Goal: Task Accomplishment & Management: Manage account settings

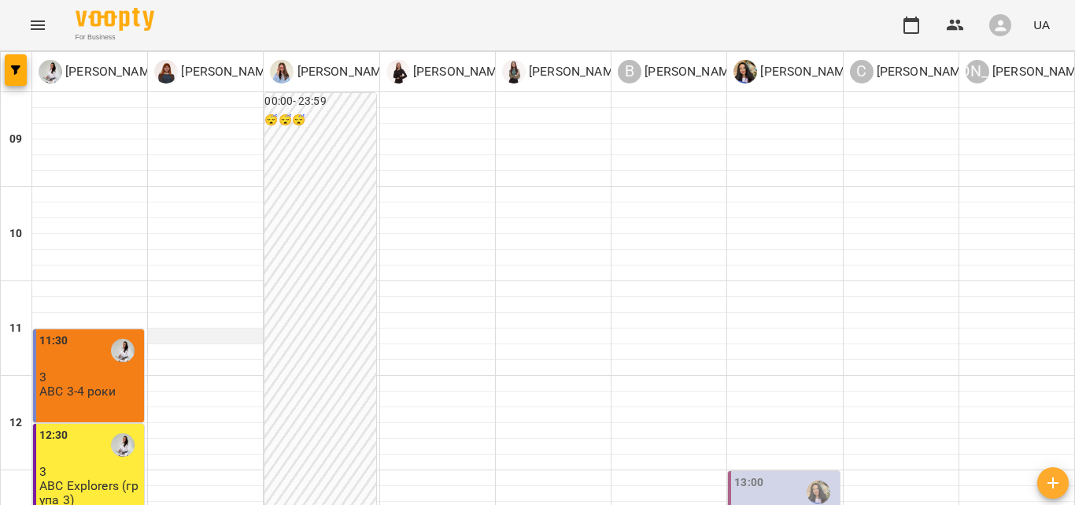
scroll to position [315, 0]
click at [112, 329] on div "11:30 3 ABC 3-4 роки" at bounding box center [88, 375] width 111 height 93
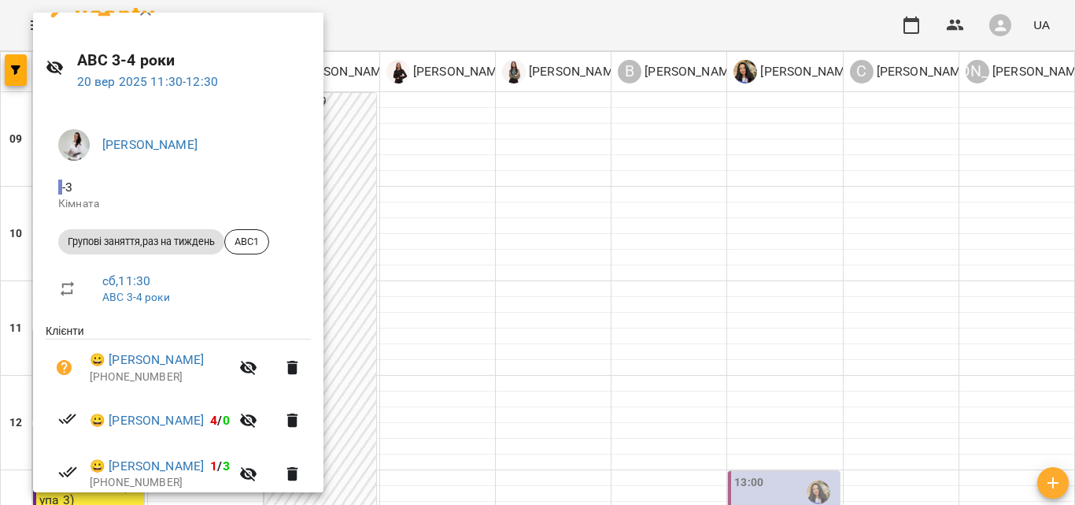
scroll to position [0, 0]
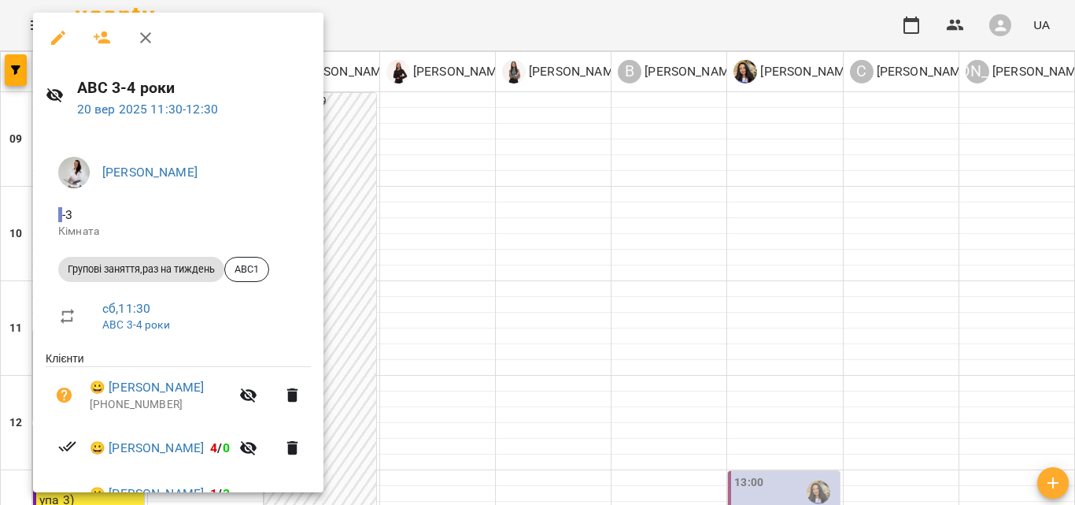
click at [549, 221] on div at bounding box center [537, 252] width 1075 height 505
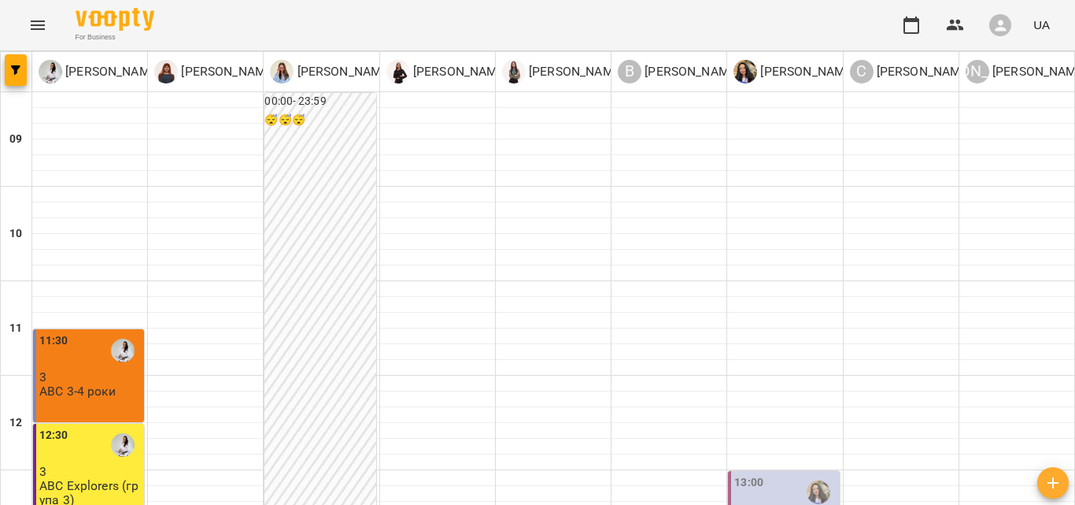
click at [91, 479] on p "ABC Explorers (група 3)" at bounding box center [90, 493] width 102 height 28
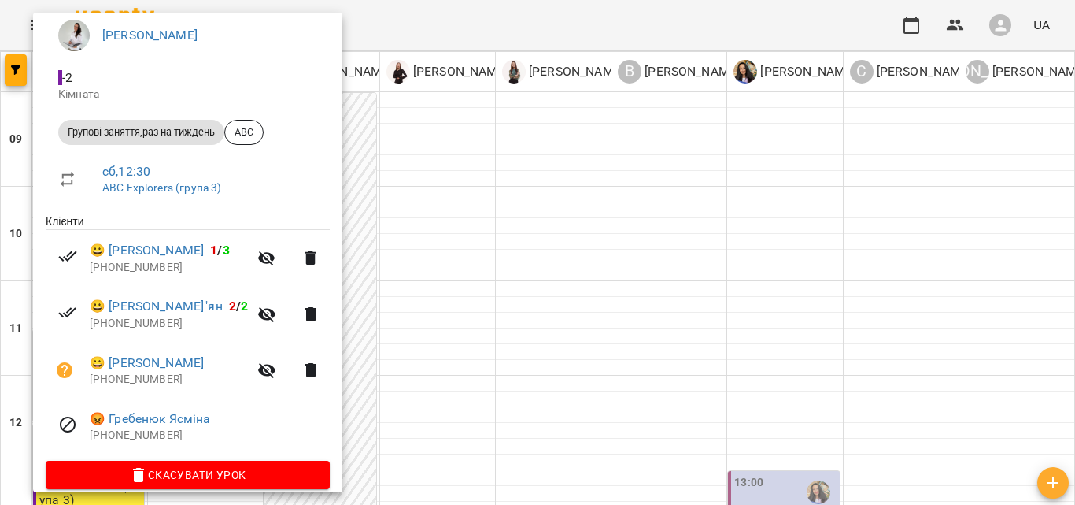
scroll to position [155, 0]
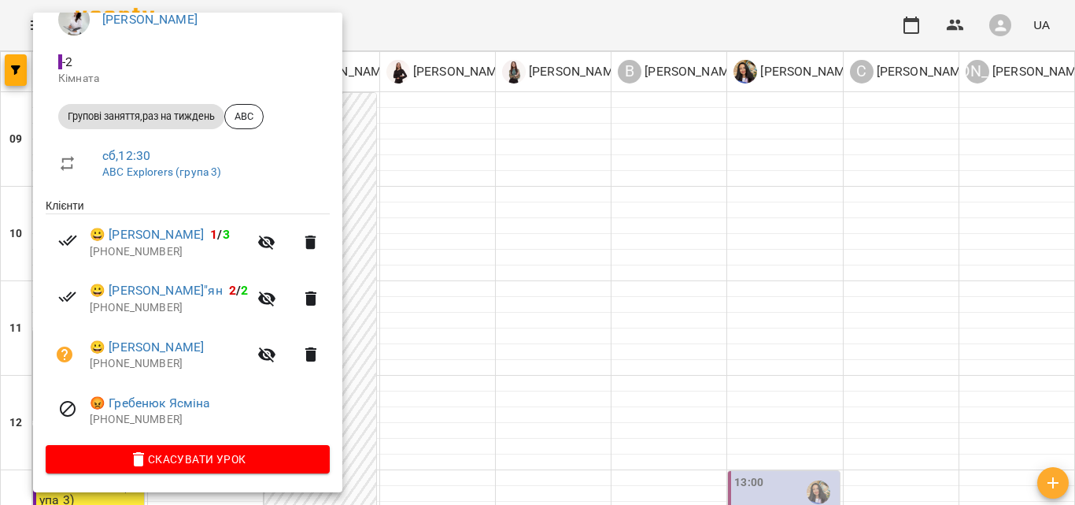
click at [276, 358] on icon "button" at bounding box center [266, 354] width 17 height 15
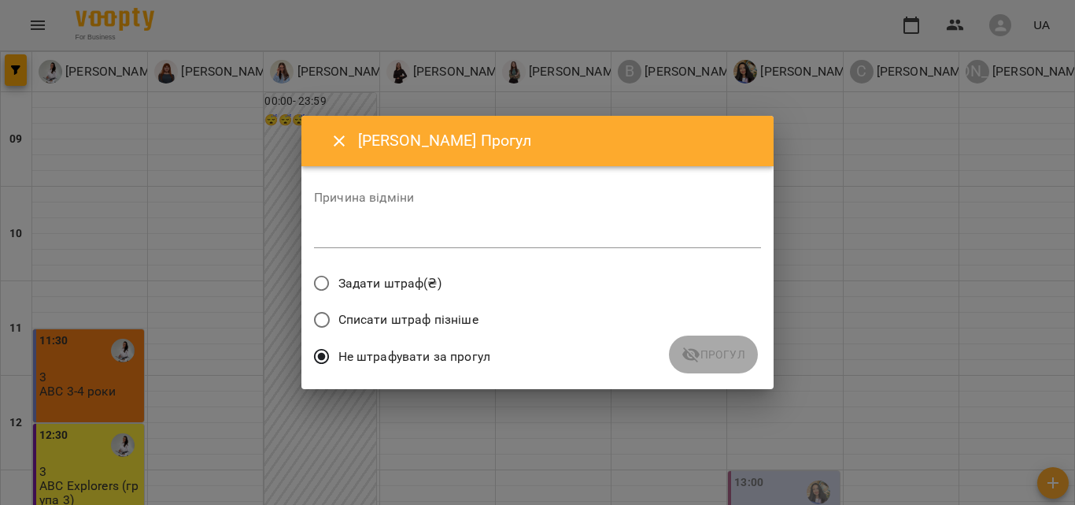
click at [391, 311] on span "Списати штраф пізніше" at bounding box center [409, 319] width 140 height 19
click at [545, 214] on div "Причина відміни *" at bounding box center [537, 222] width 447 height 63
click at [537, 225] on div "*" at bounding box center [537, 235] width 447 height 25
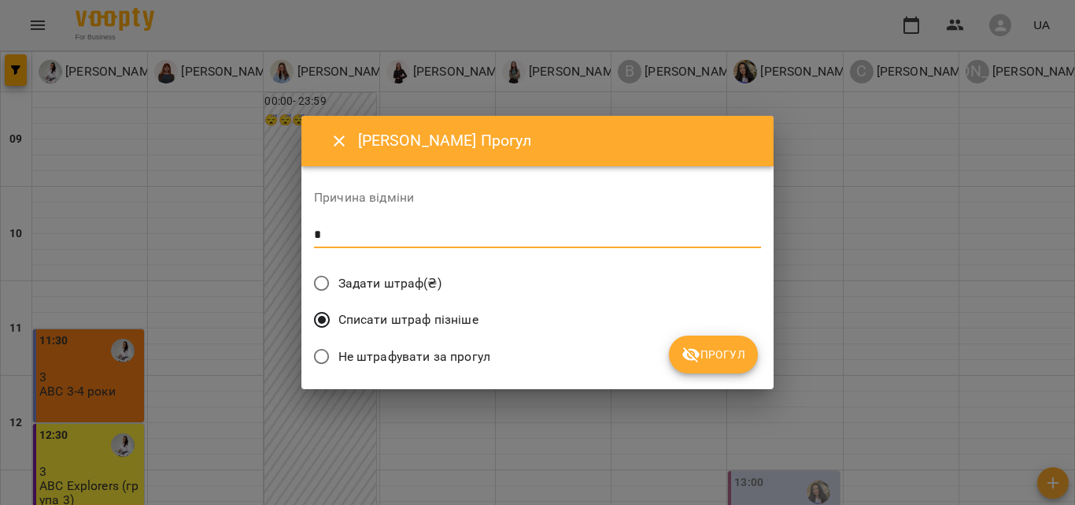
type textarea "*"
click at [712, 361] on span "Прогул" at bounding box center [714, 354] width 64 height 19
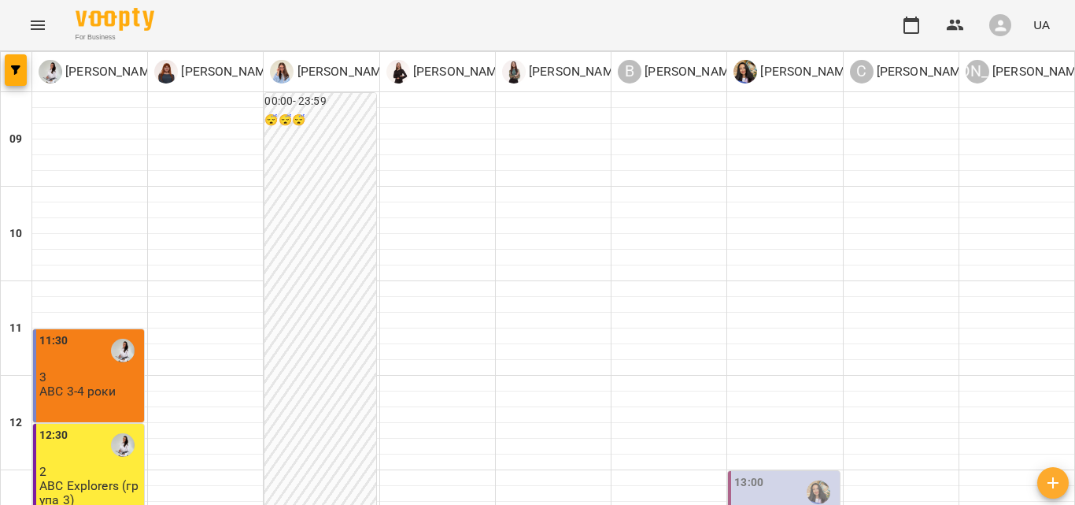
scroll to position [368, 0]
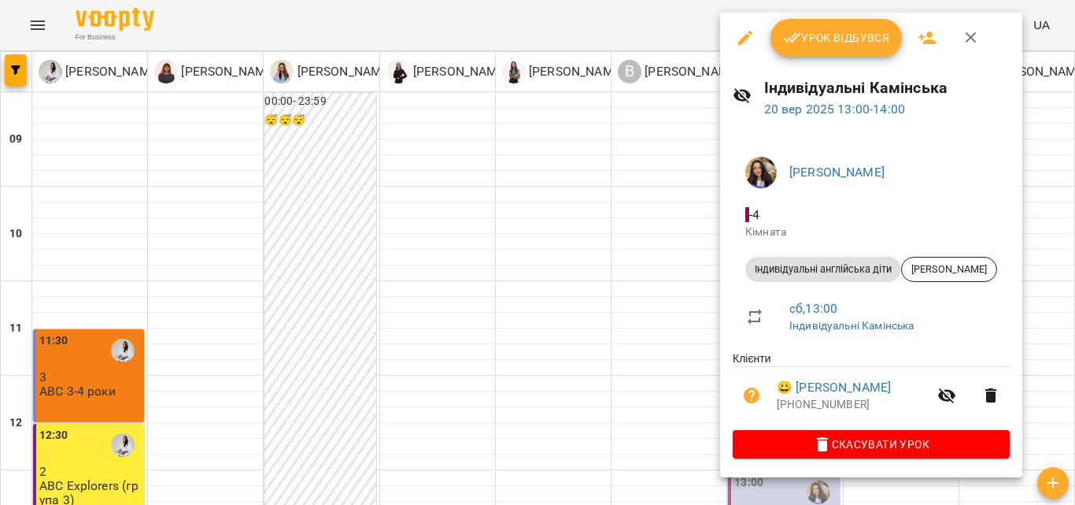
click at [817, 46] on span "Урок відбувся" at bounding box center [836, 37] width 107 height 19
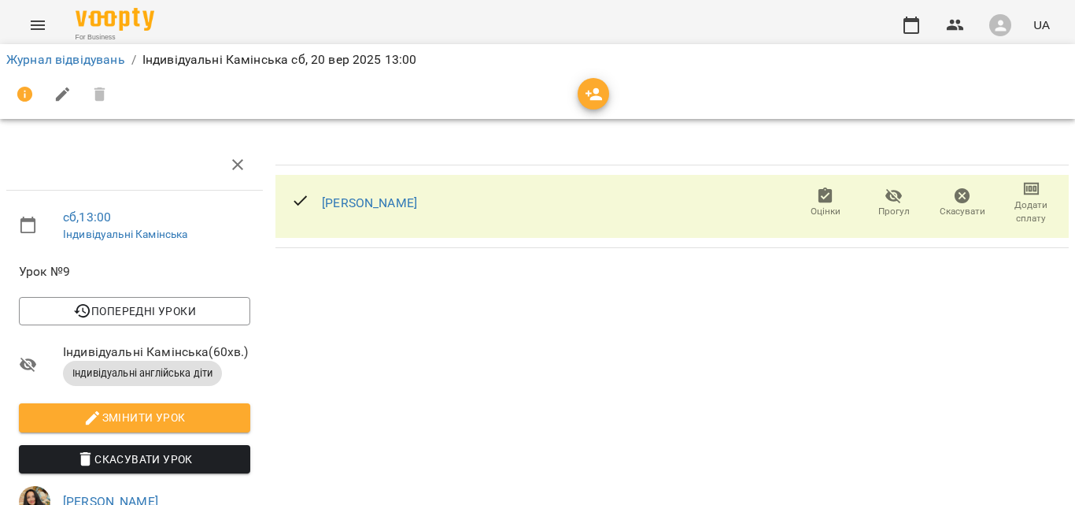
click at [884, 213] on span "Прогул" at bounding box center [894, 211] width 31 height 13
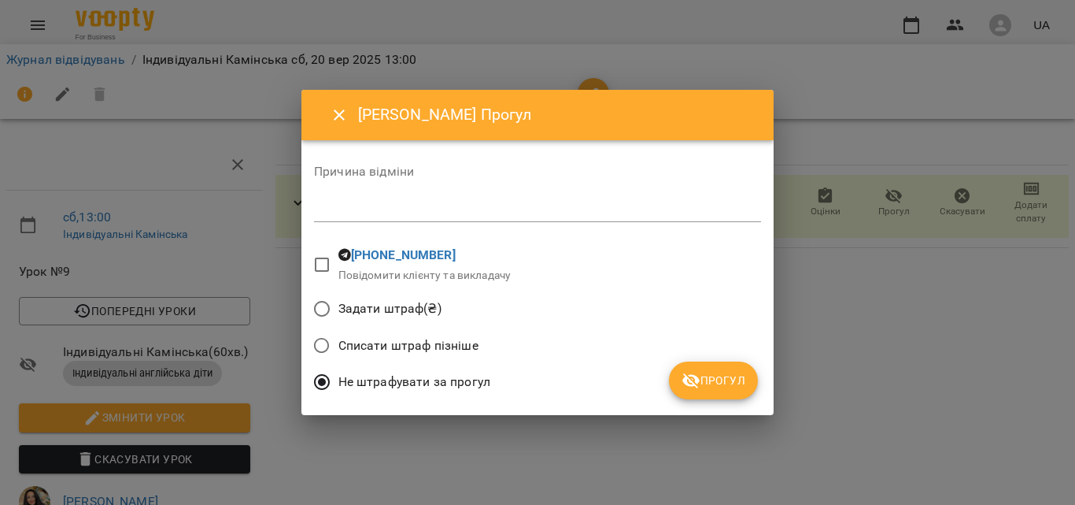
click at [335, 109] on icon "Close" at bounding box center [339, 114] width 19 height 19
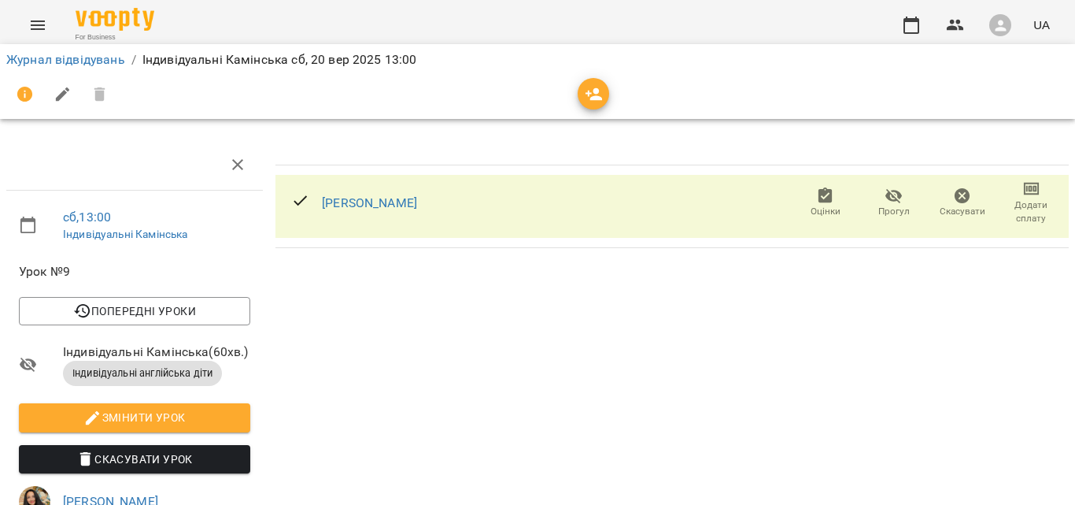
click at [1038, 194] on span "Додати сплату" at bounding box center [1032, 201] width 50 height 45
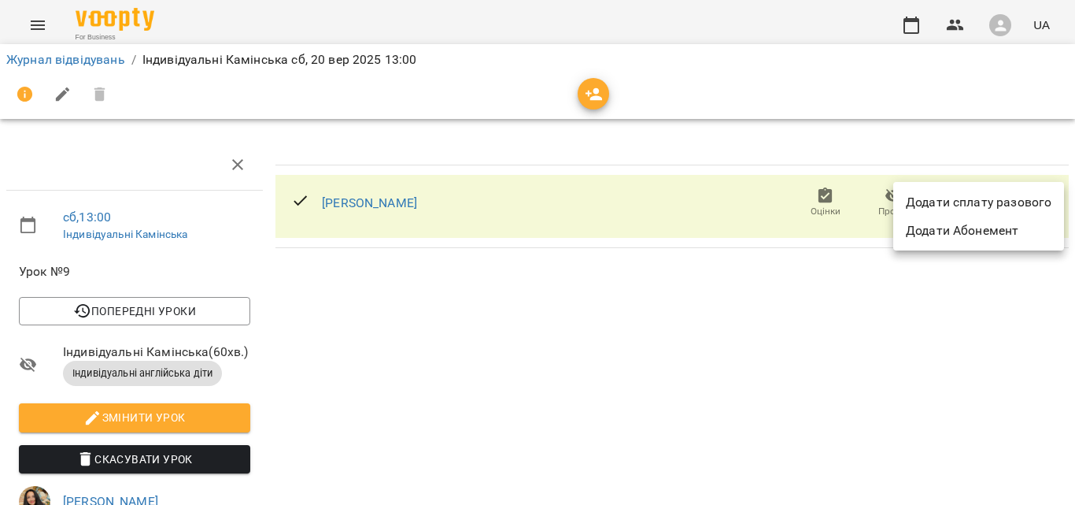
click at [996, 198] on li "Додати сплату разового" at bounding box center [978, 202] width 171 height 28
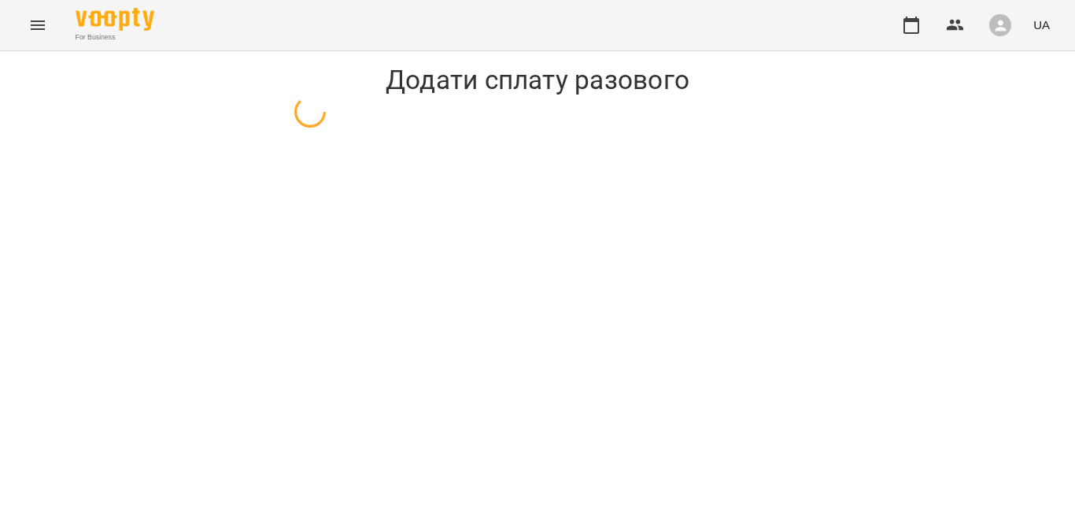
select select "**********"
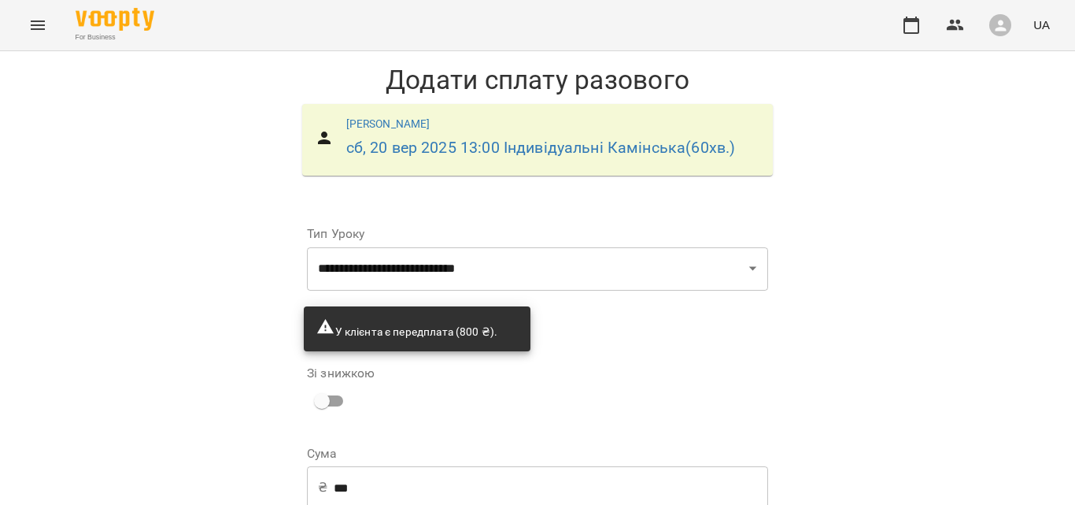
scroll to position [126, 0]
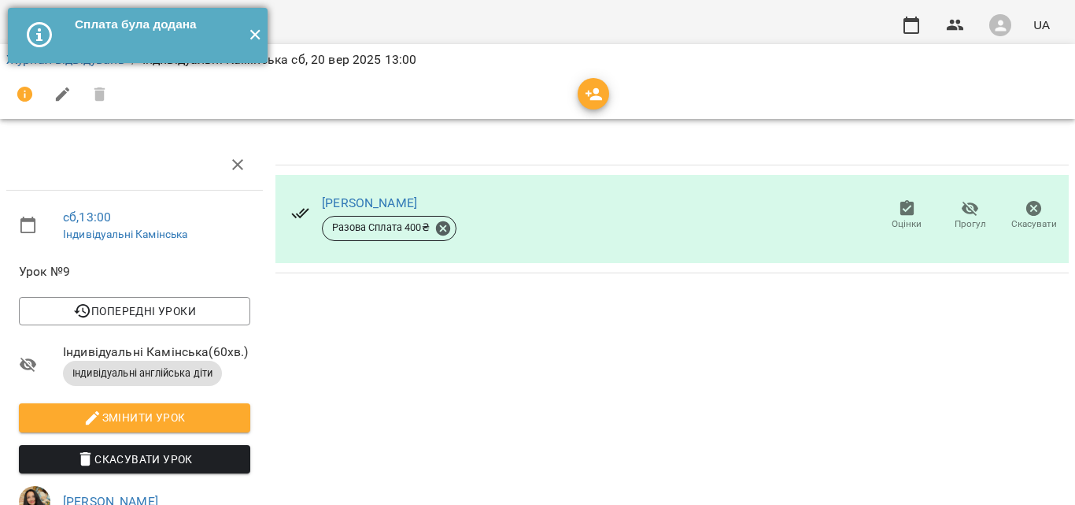
click at [265, 35] on button "✕" at bounding box center [255, 35] width 26 height 55
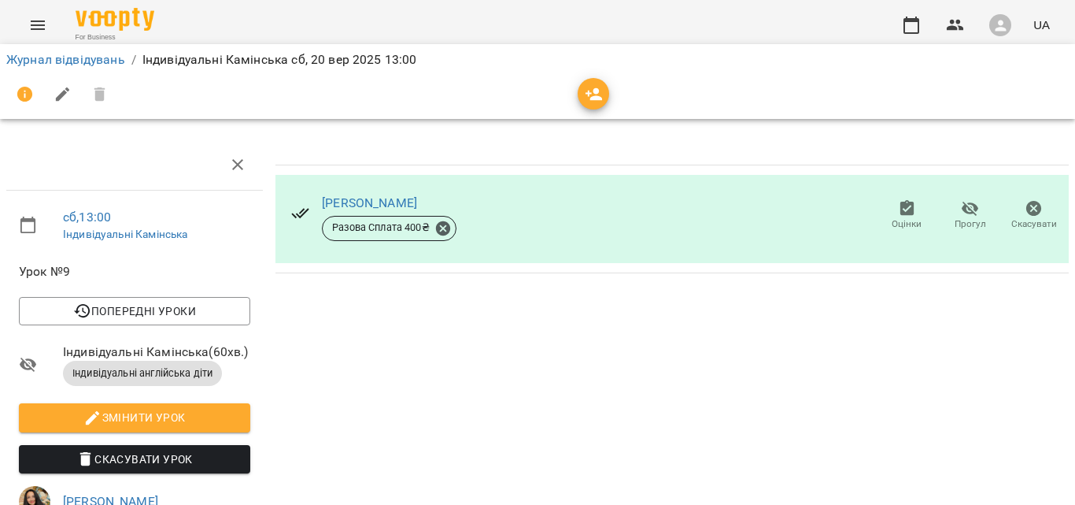
click at [49, 31] on button "Menu" at bounding box center [38, 25] width 38 height 38
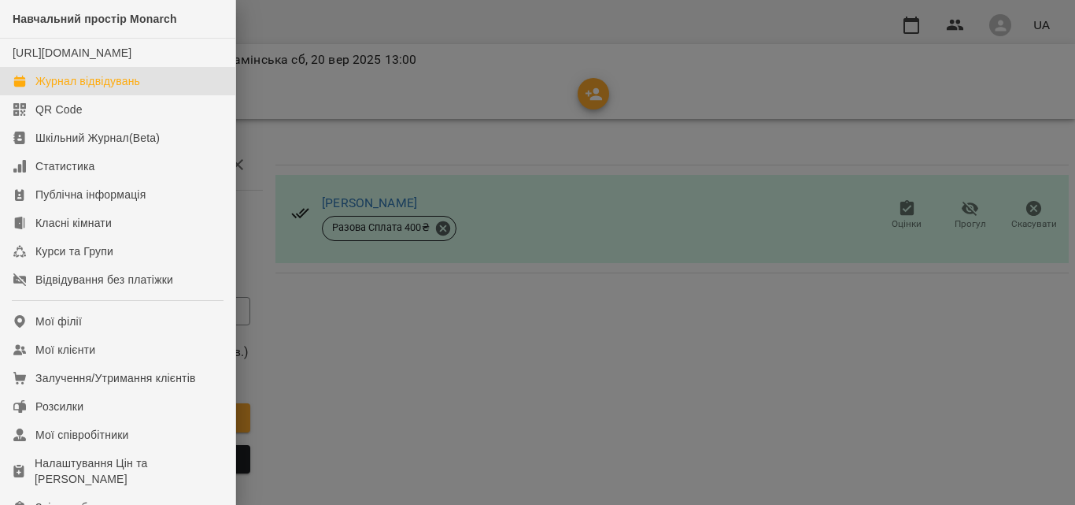
click at [95, 89] on div "Журнал відвідувань" at bounding box center [87, 81] width 105 height 16
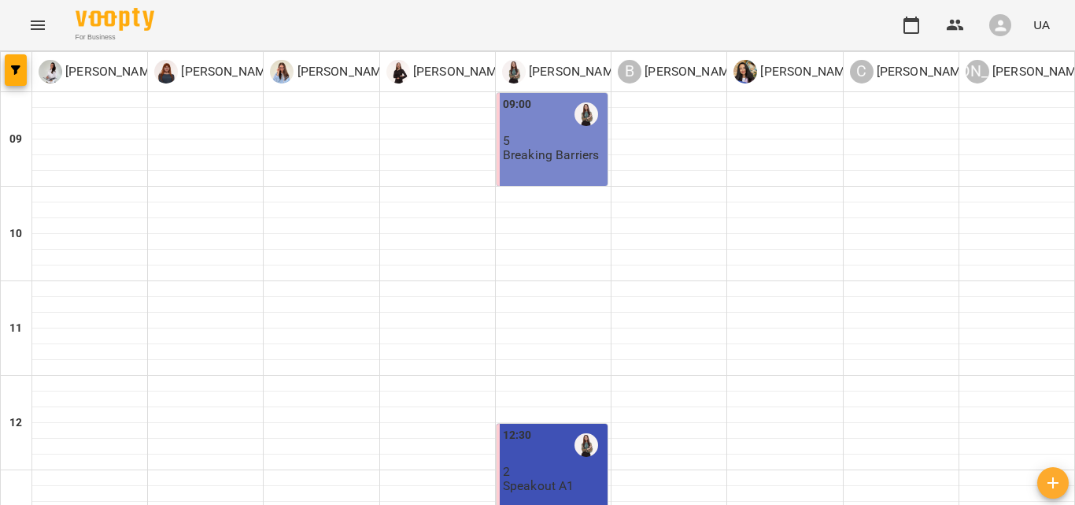
scroll to position [731, 0]
type input "**********"
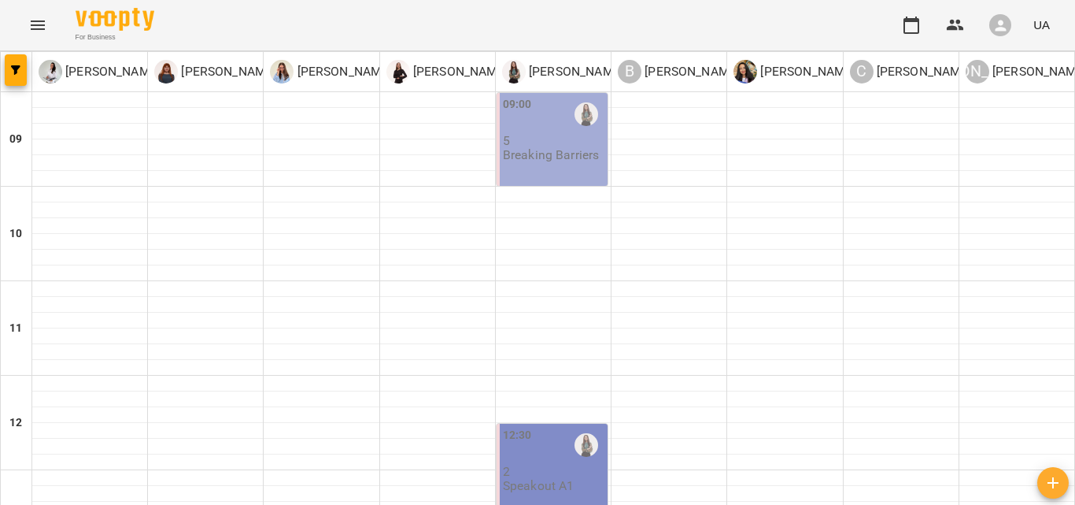
scroll to position [575, 0]
type input "**********"
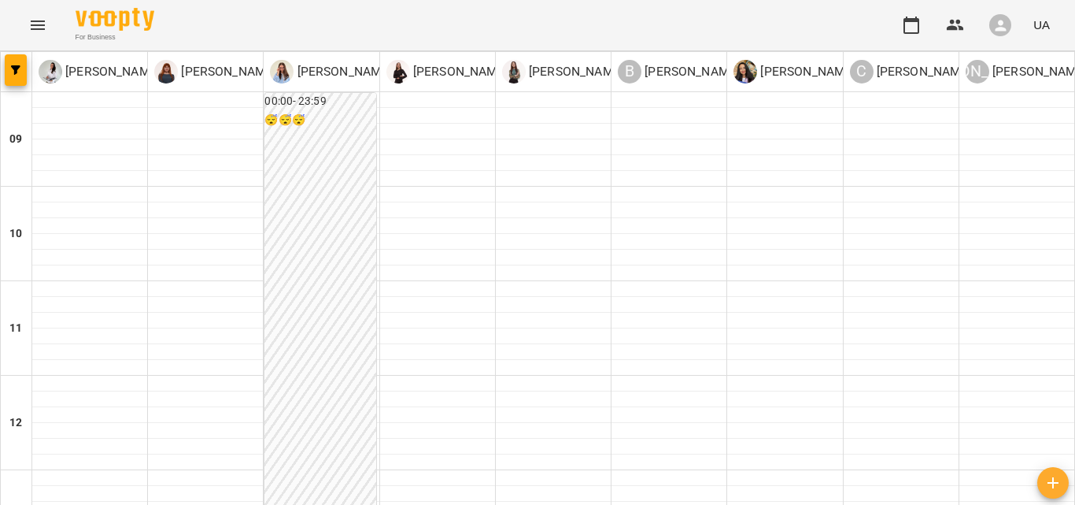
drag, startPoint x: 1059, startPoint y: 423, endPoint x: 1051, endPoint y: 421, distance: 8.0
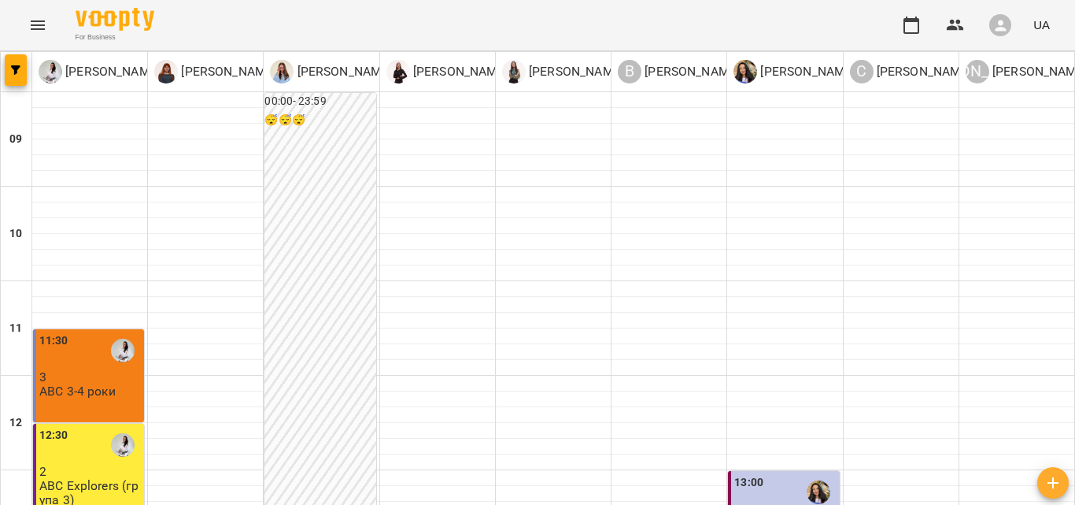
scroll to position [311, 0]
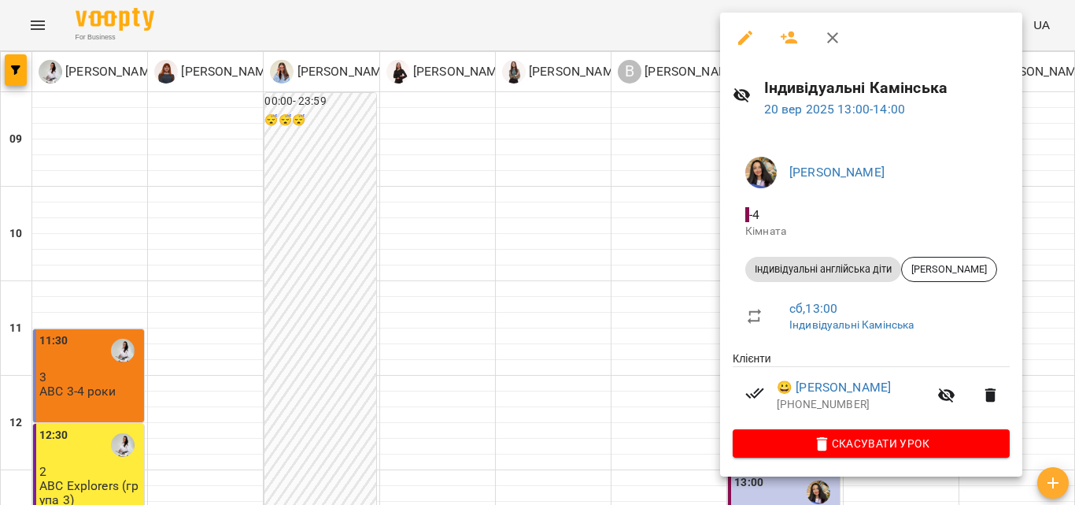
click at [591, 338] on div at bounding box center [537, 252] width 1075 height 505
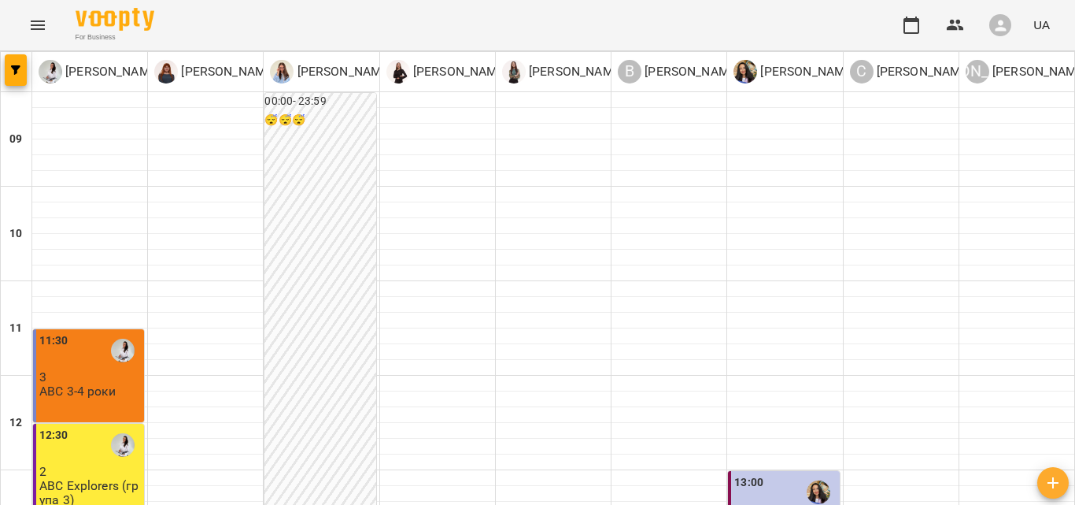
type input "**********"
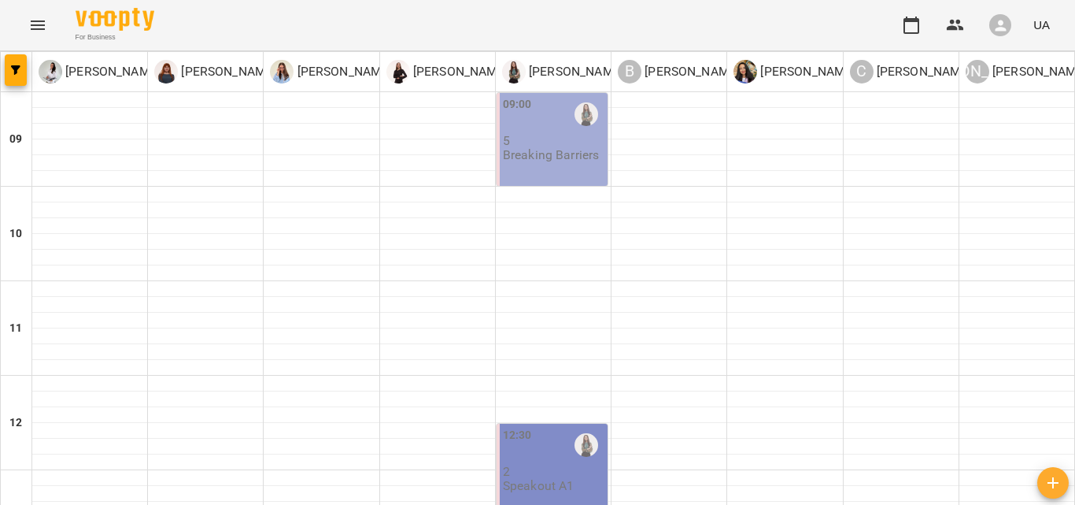
click at [35, 16] on icon "Menu" at bounding box center [37, 25] width 19 height 19
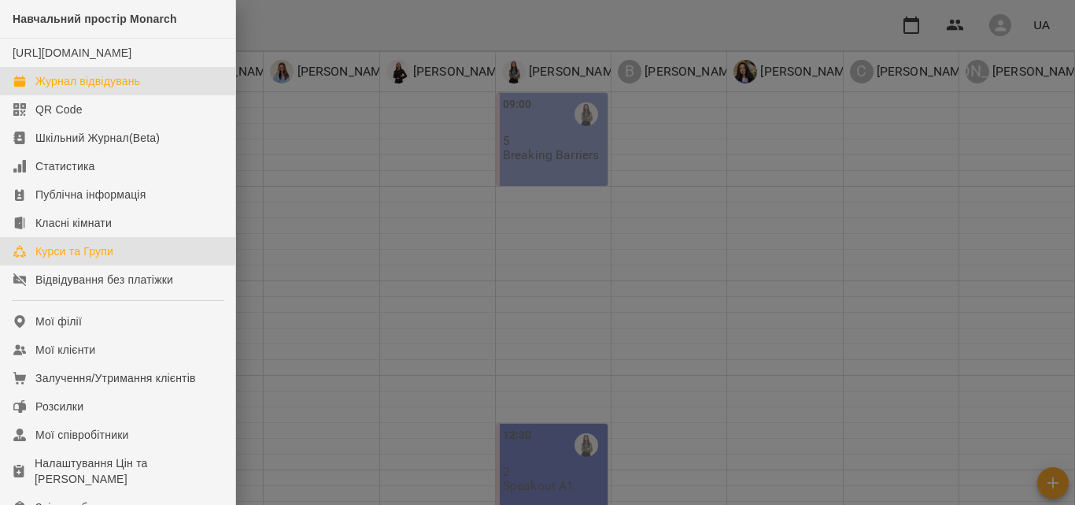
click at [115, 265] on link "Курси та Групи" at bounding box center [117, 251] width 235 height 28
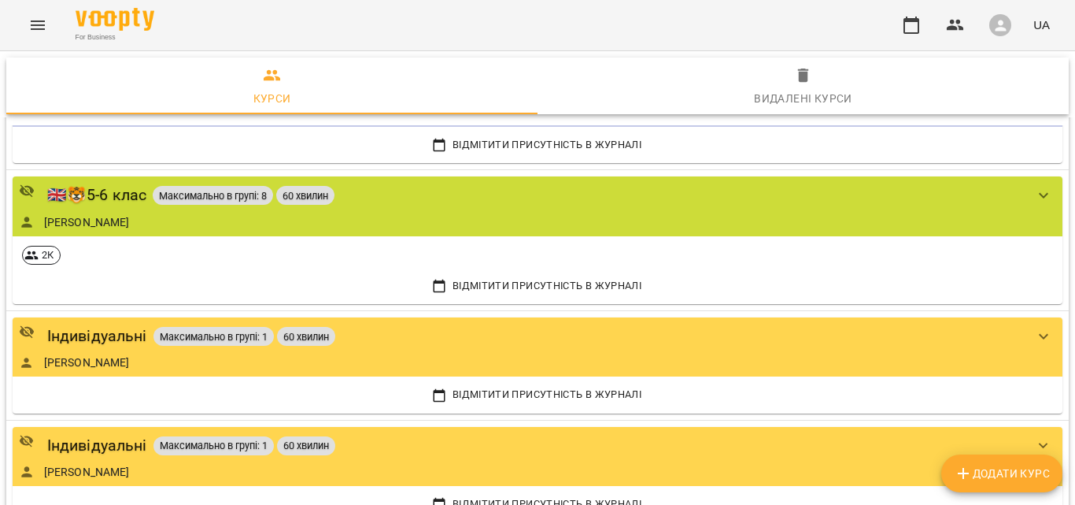
scroll to position [1460, 0]
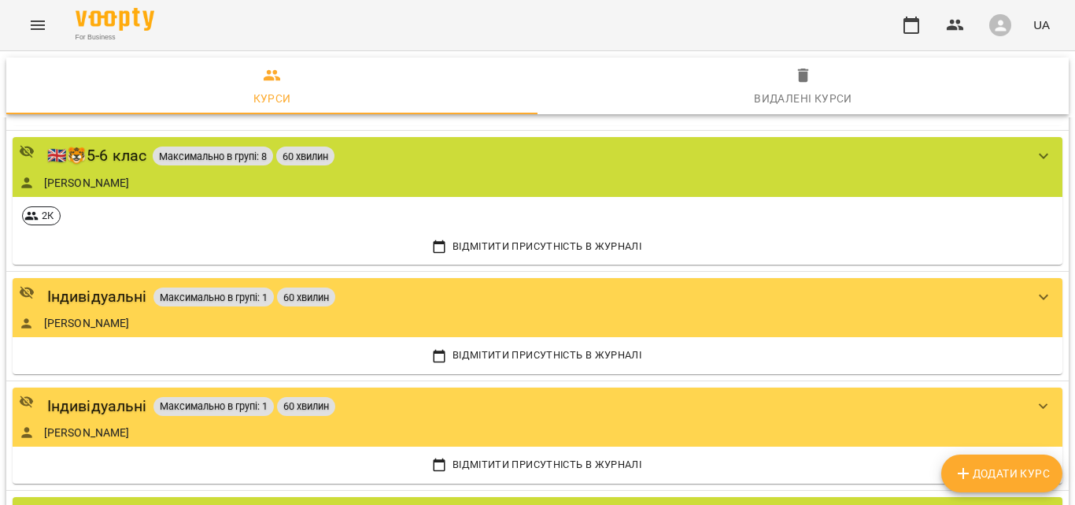
click at [44, 26] on icon "Menu" at bounding box center [37, 25] width 19 height 19
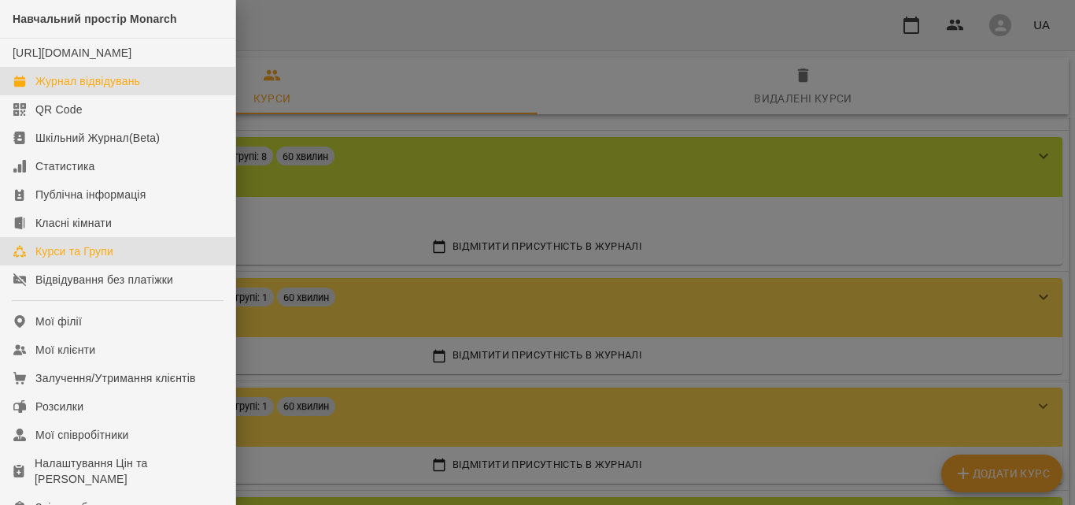
click at [115, 89] on div "Журнал відвідувань" at bounding box center [87, 81] width 105 height 16
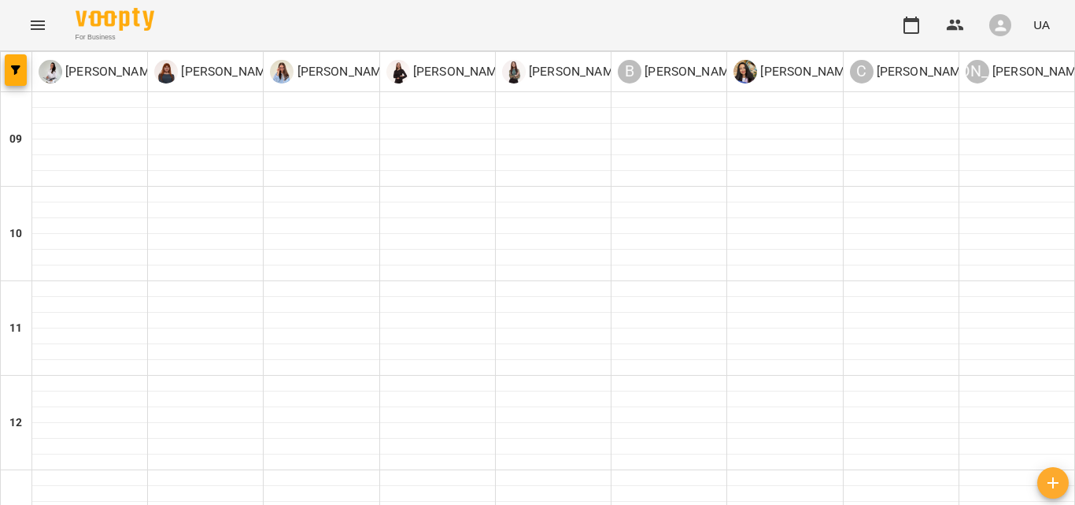
type input "**********"
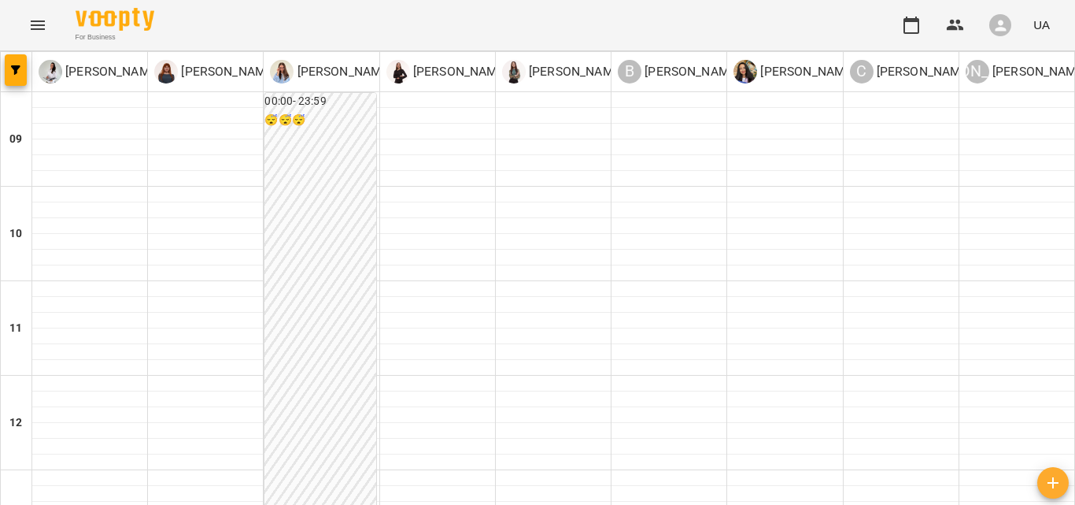
type input "**********"
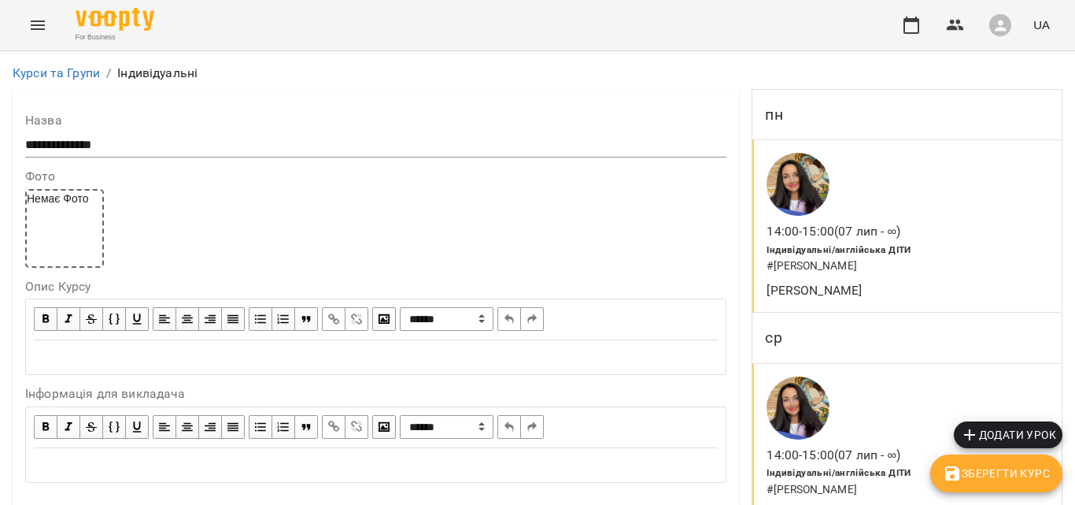
scroll to position [275, 0]
click at [945, 364] on div "14:00 - 15:00 (07 лип - ∞) Індивідуальні/англійська ДІТИ # Барабуля Анастасія О…" at bounding box center [907, 450] width 309 height 172
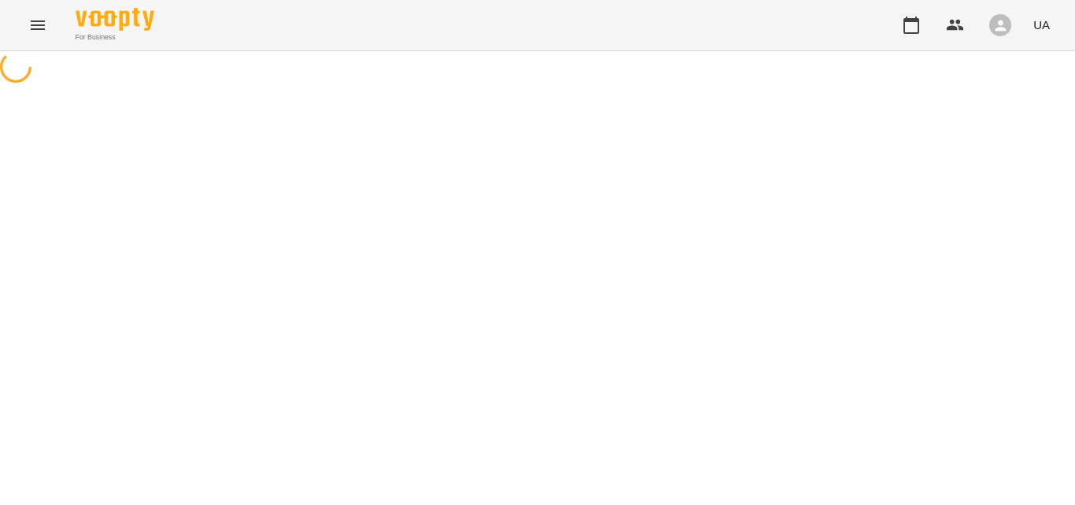
select select "*"
select select "**********"
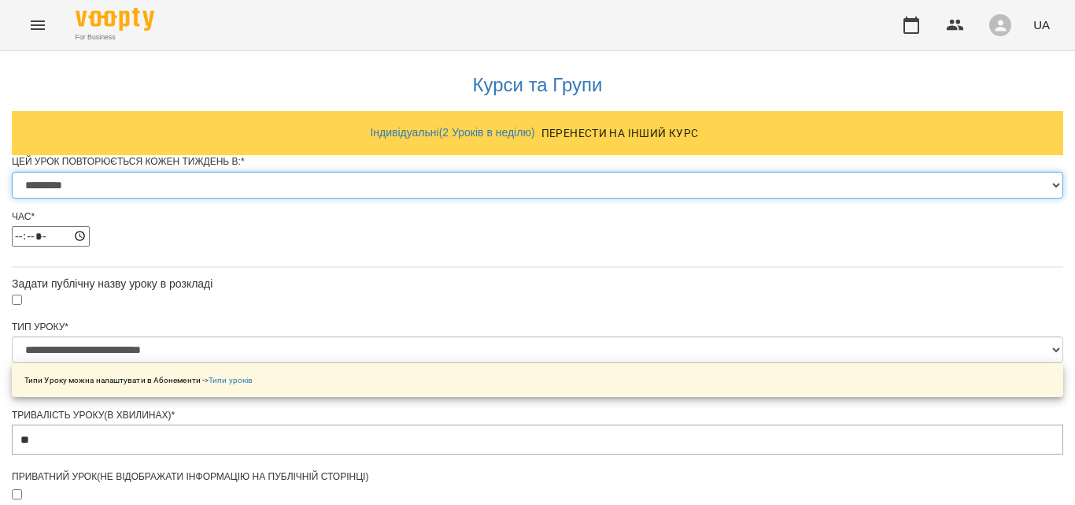
click at [710, 198] on select "********* ******** ****** ****** ******** ******" at bounding box center [538, 185] width 1052 height 27
select select "*"
click at [342, 198] on select "********* ******** ****** ****** ******** ******" at bounding box center [538, 185] width 1052 height 27
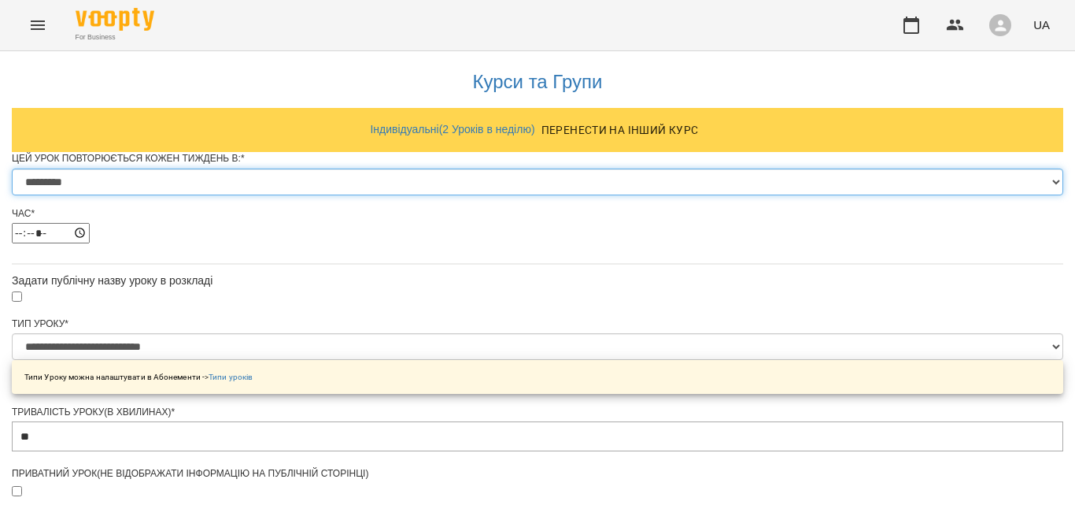
scroll to position [743, 0]
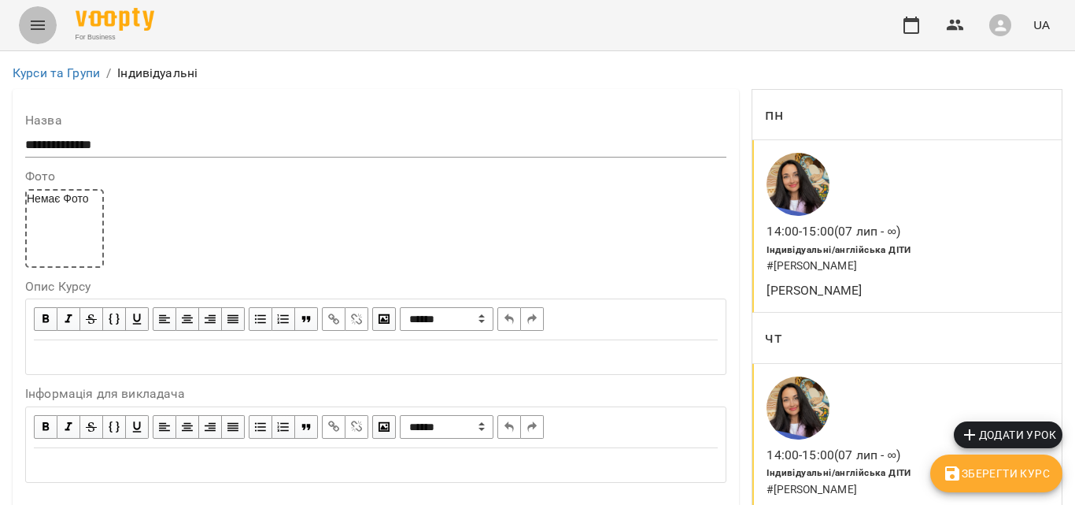
click at [35, 24] on icon "Menu" at bounding box center [37, 25] width 19 height 19
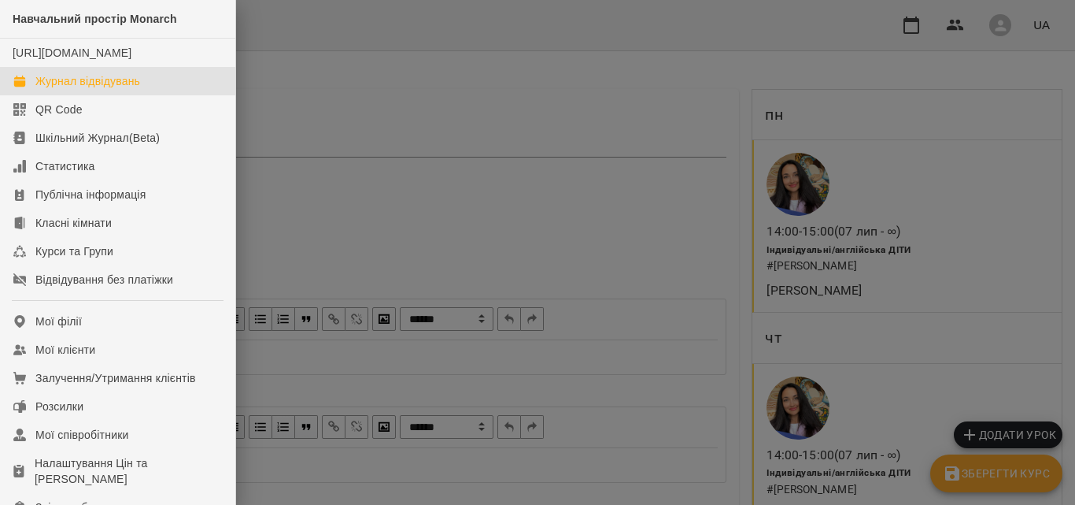
click at [92, 89] on div "Журнал відвідувань" at bounding box center [87, 81] width 105 height 16
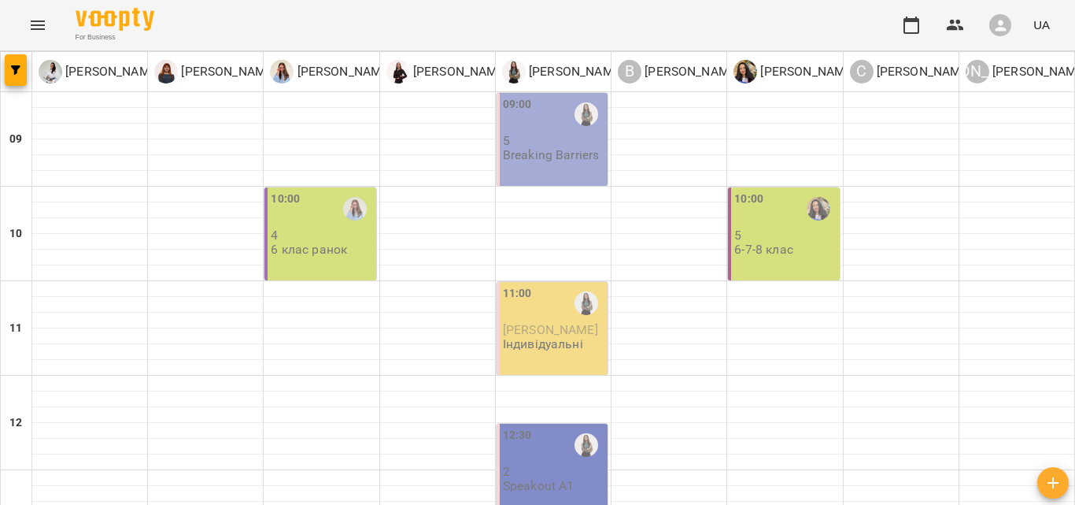
scroll to position [191, 0]
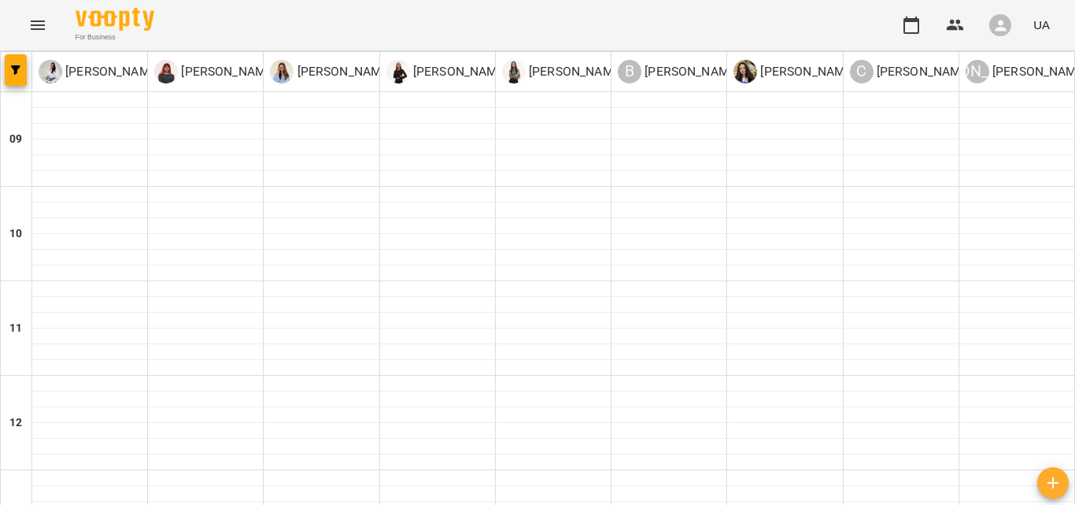
scroll to position [383, 0]
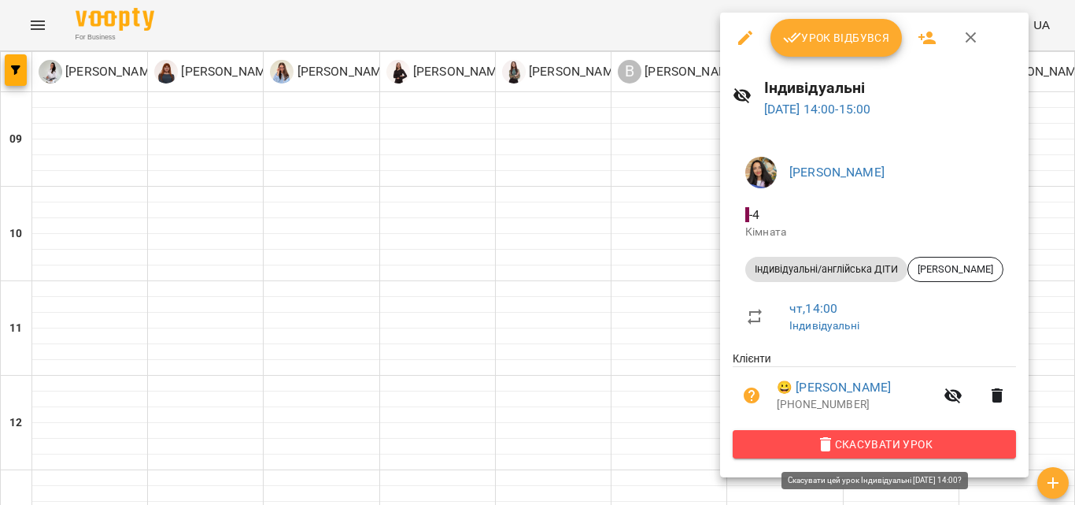
click at [907, 451] on span "Скасувати Урок" at bounding box center [874, 444] width 258 height 19
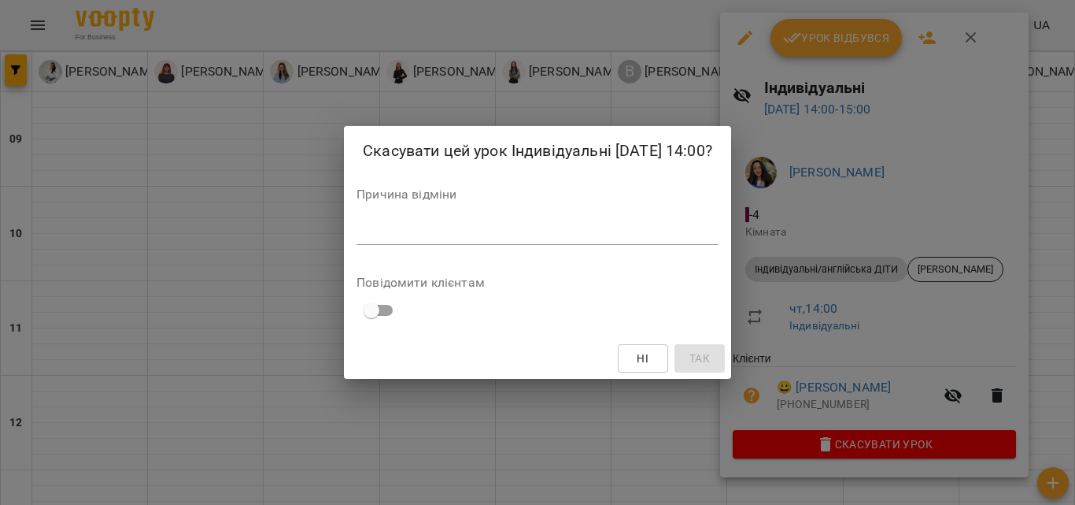
click at [398, 239] on textarea at bounding box center [538, 231] width 362 height 15
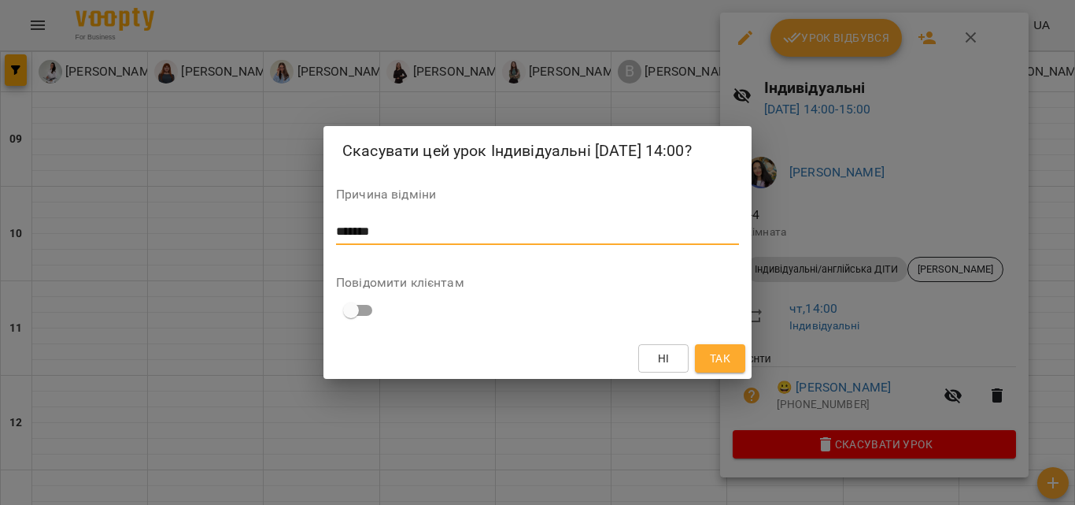
type textarea "*******"
click at [724, 366] on span "Так" at bounding box center [720, 358] width 20 height 19
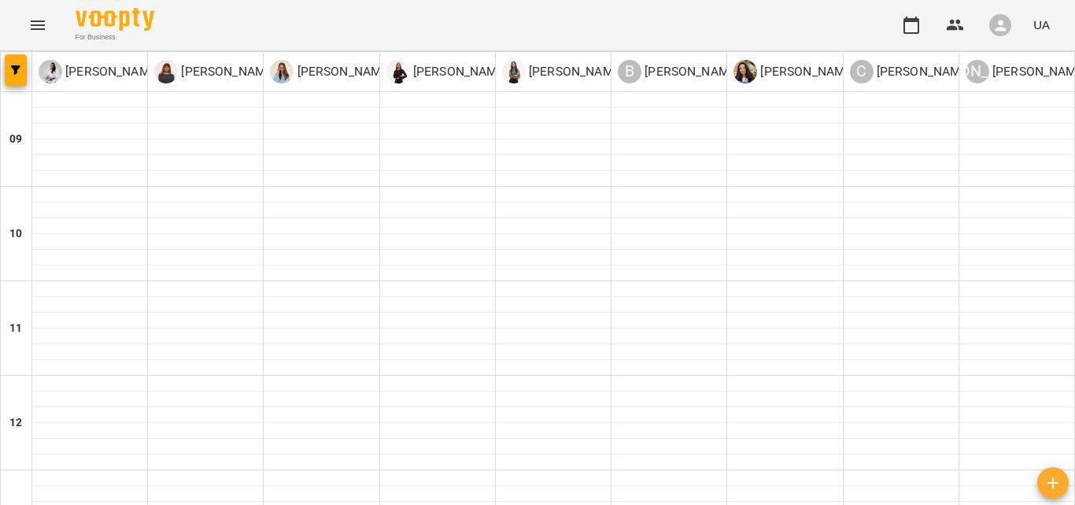
type input "**********"
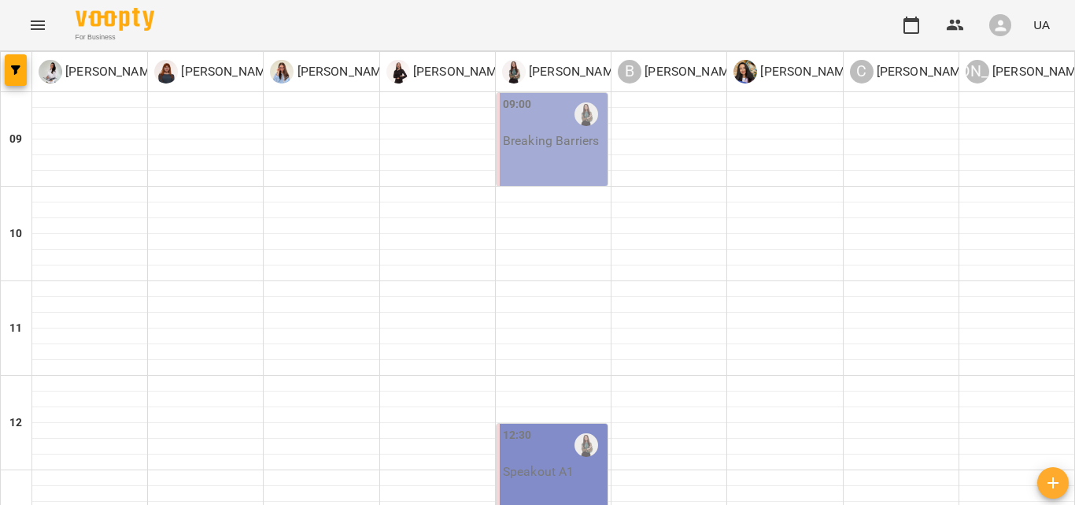
drag, startPoint x: 644, startPoint y: 474, endPoint x: 499, endPoint y: 411, distance: 157.9
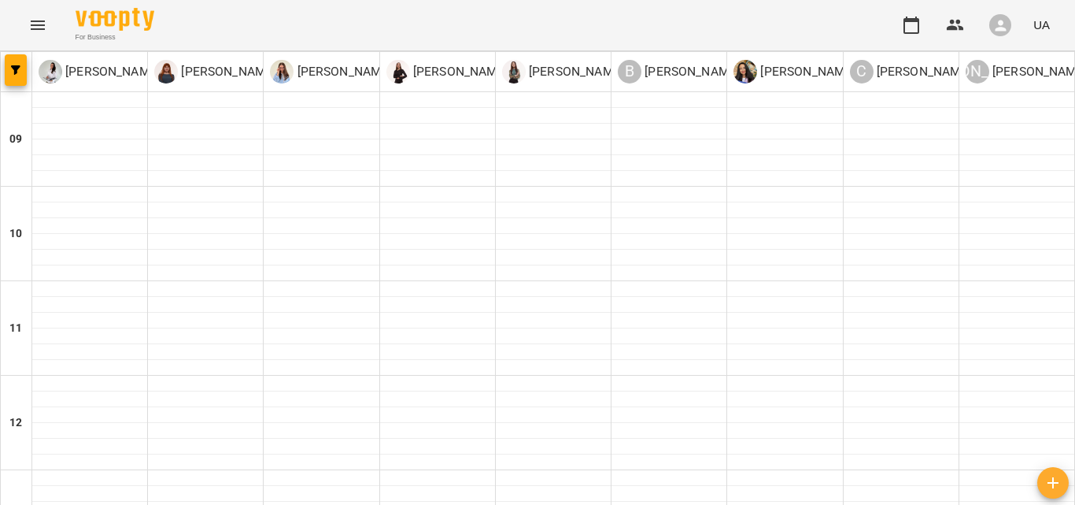
scroll to position [149, 0]
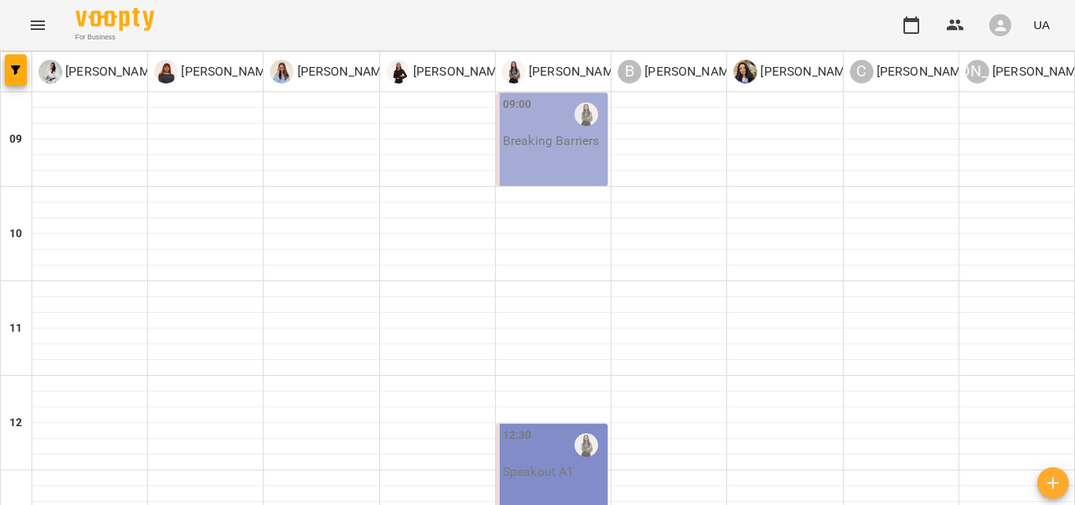
click at [30, 33] on icon "Menu" at bounding box center [37, 25] width 19 height 19
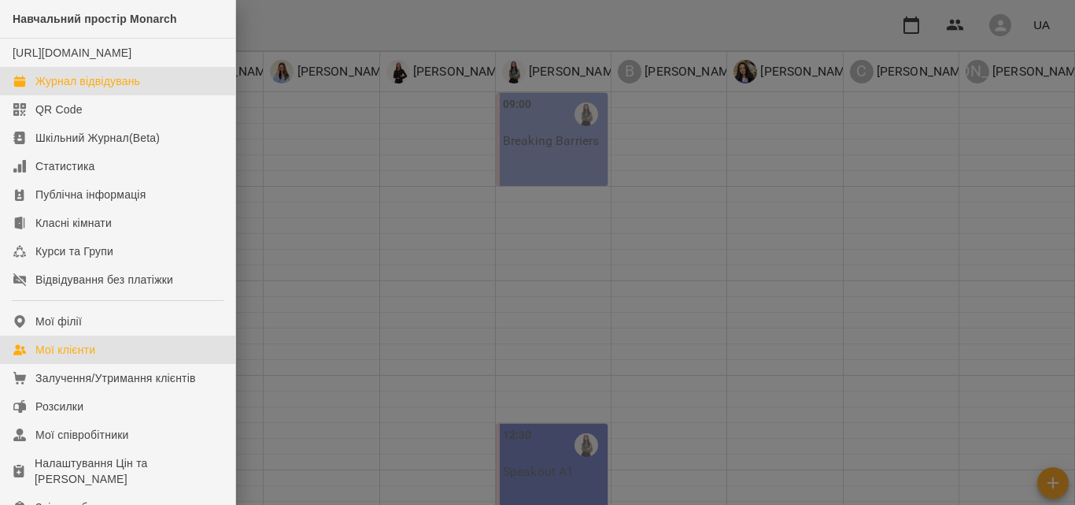
click at [128, 361] on link "Мої клієнти" at bounding box center [117, 349] width 235 height 28
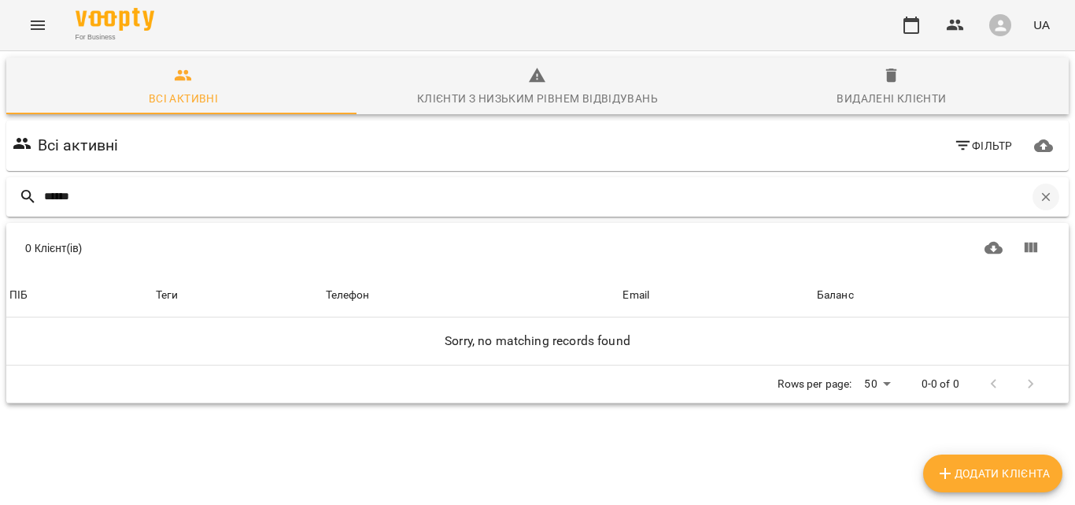
type input "******"
click at [1039, 198] on icon "button" at bounding box center [1046, 197] width 14 height 14
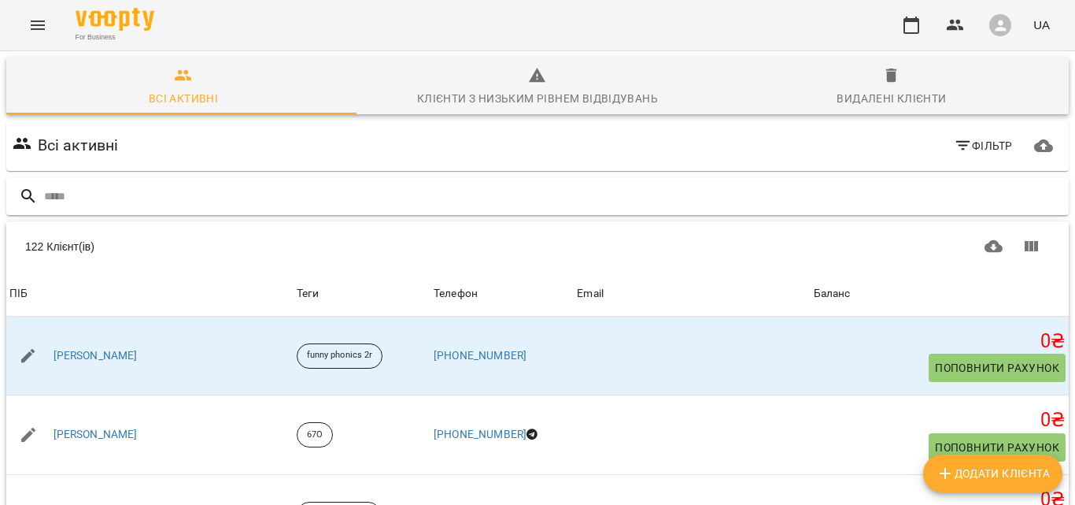
click at [43, 39] on button "Menu" at bounding box center [38, 25] width 38 height 38
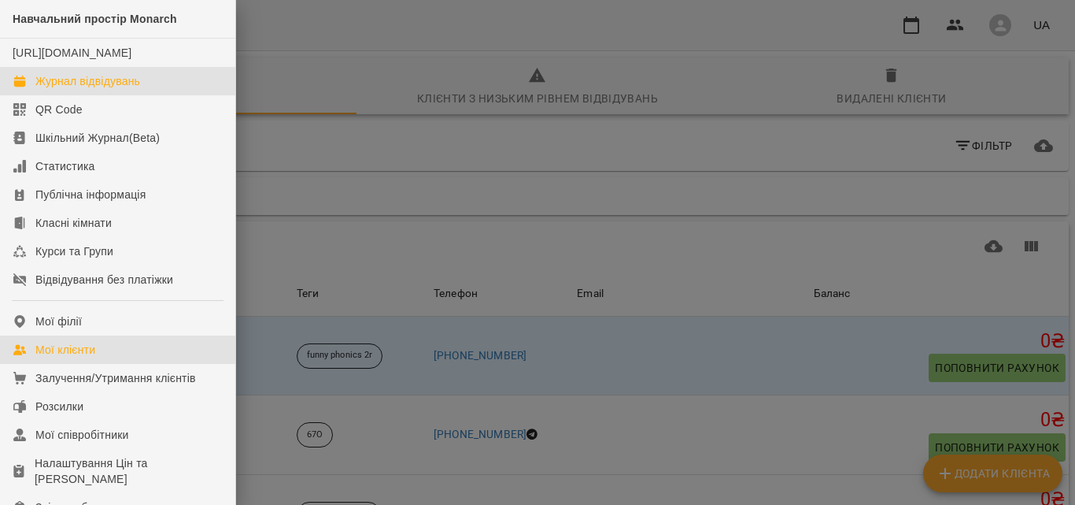
click at [142, 94] on link "Журнал відвідувань" at bounding box center [117, 81] width 235 height 28
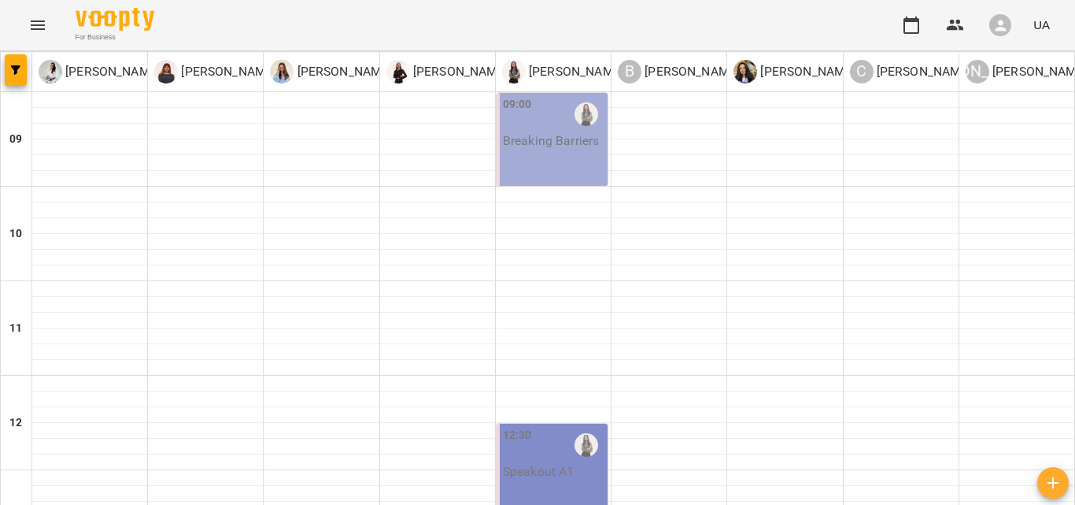
scroll to position [258, 0]
type input "**********"
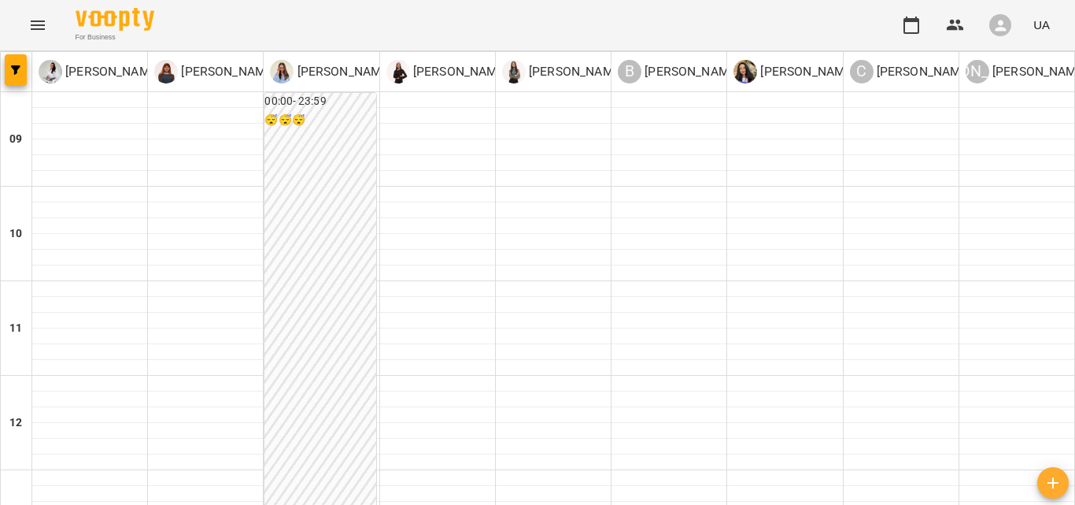
scroll to position [731, 0]
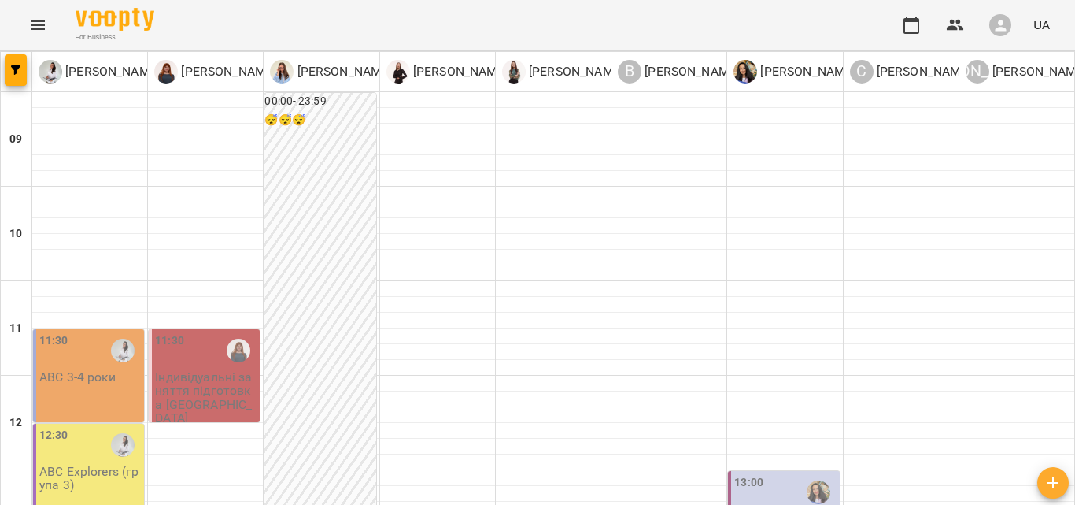
scroll to position [564, 0]
